Goal: Information Seeking & Learning: Learn about a topic

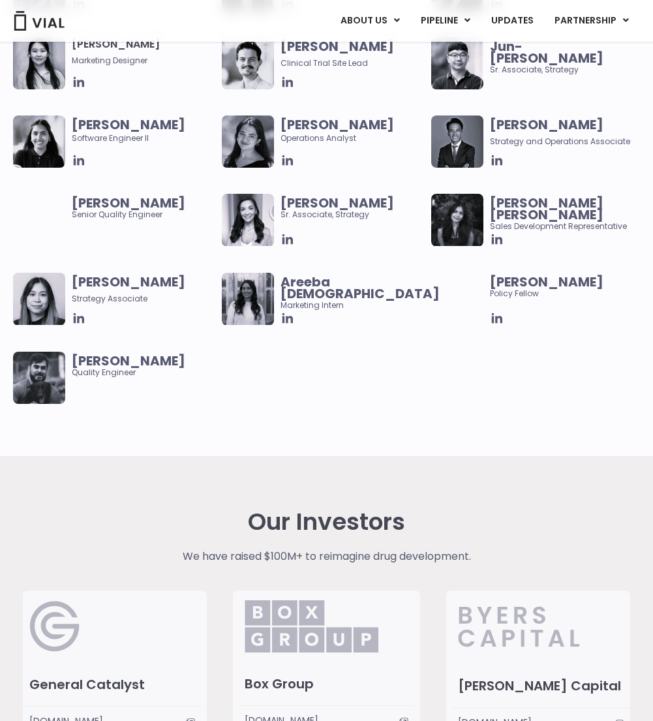
scroll to position [1877, 0]
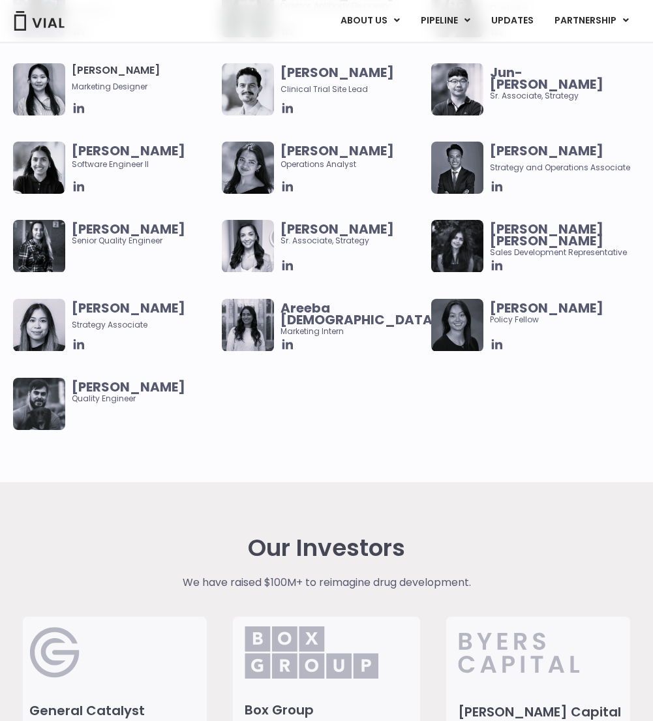
click at [247, 74] on img at bounding box center [248, 89] width 52 height 52
click at [400, 168] on span "[PERSON_NAME] Operations Analyst" at bounding box center [351, 157] width 143 height 25
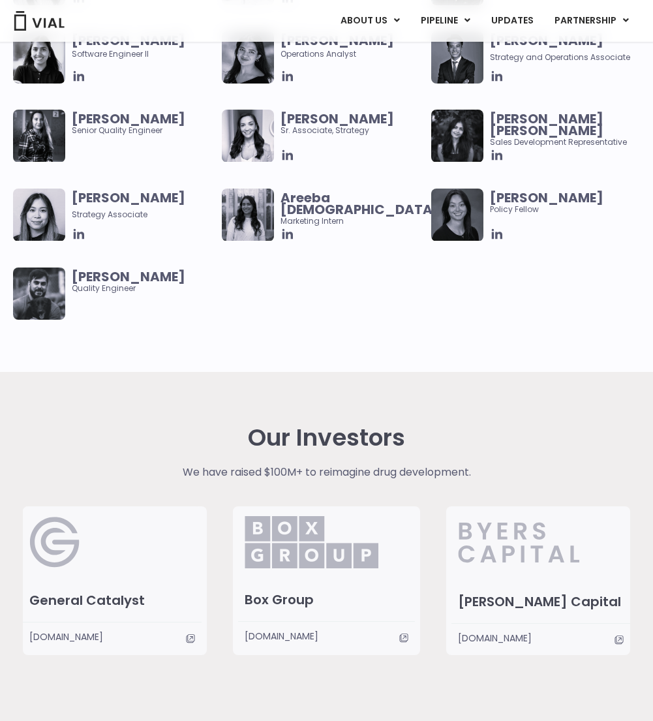
scroll to position [2248, 0]
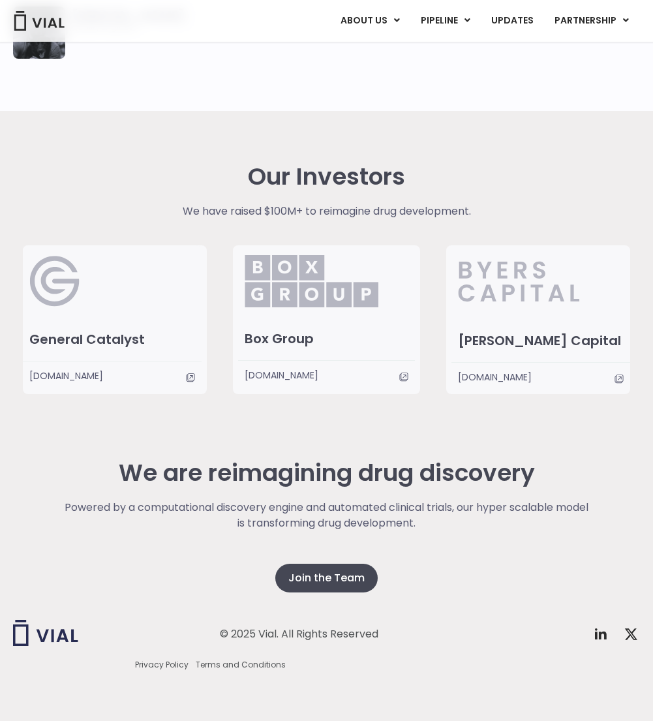
click at [142, 479] on h2 "We are reimagining drug discovery" at bounding box center [327, 472] width 528 height 27
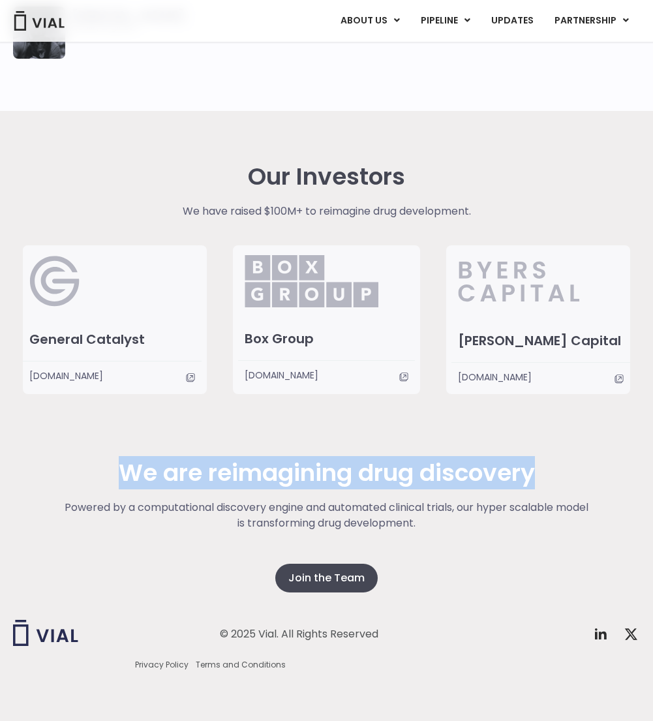
drag, startPoint x: 142, startPoint y: 479, endPoint x: 478, endPoint y: 483, distance: 335.8
click at [478, 483] on h2 "We are reimagining drug discovery" at bounding box center [327, 472] width 528 height 27
copy h2 "We are reimagining drug discovery"
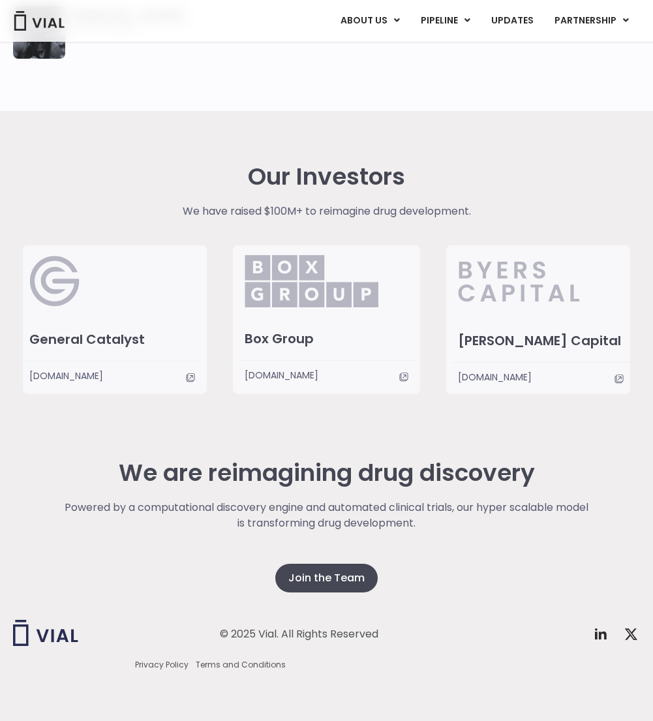
click at [106, 507] on p "Powered by a computational discovery engine and automated clinical trials, our …" at bounding box center [327, 514] width 528 height 31
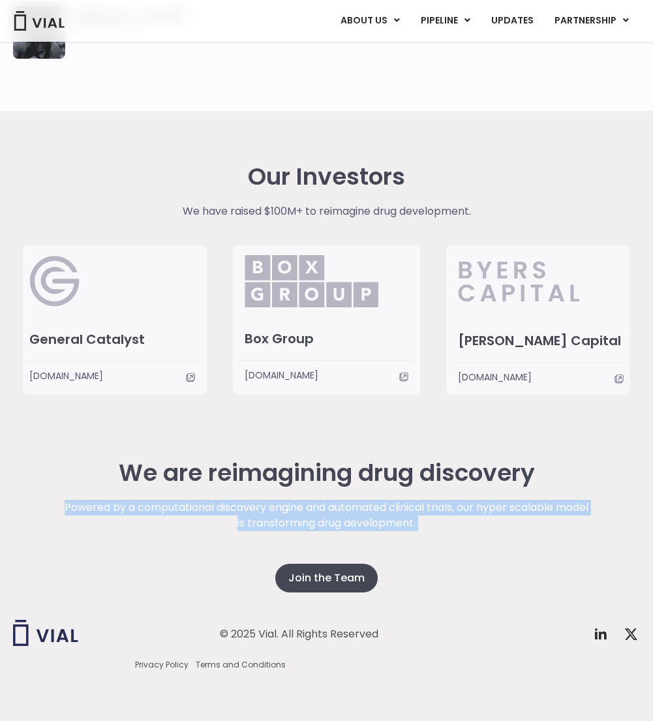
drag, startPoint x: 106, startPoint y: 507, endPoint x: 460, endPoint y: 533, distance: 355.0
click at [460, 533] on div "Powered by a computational discovery engine and automated clinical trials, our …" at bounding box center [327, 531] width 528 height 64
copy div "Powered by a computational discovery engine and automated clinical trials, our …"
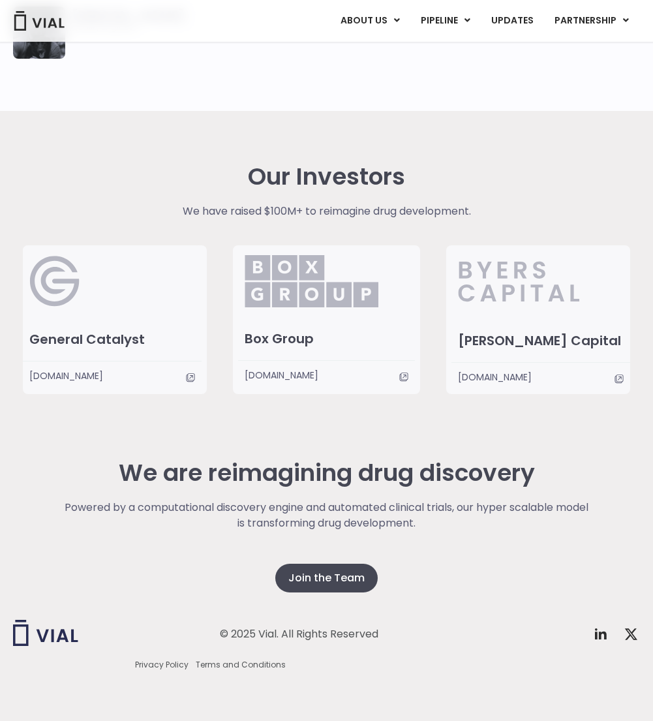
click at [514, 168] on div "Our Investors We have raised $100M+ to reimagine drug development. General Cata…" at bounding box center [326, 278] width 627 height 231
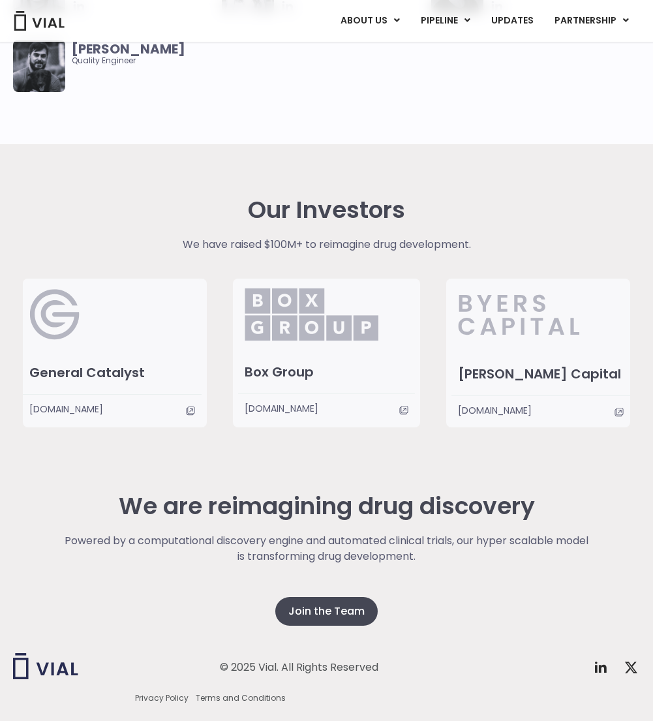
scroll to position [2214, 0]
